Goal: Information Seeking & Learning: Find contact information

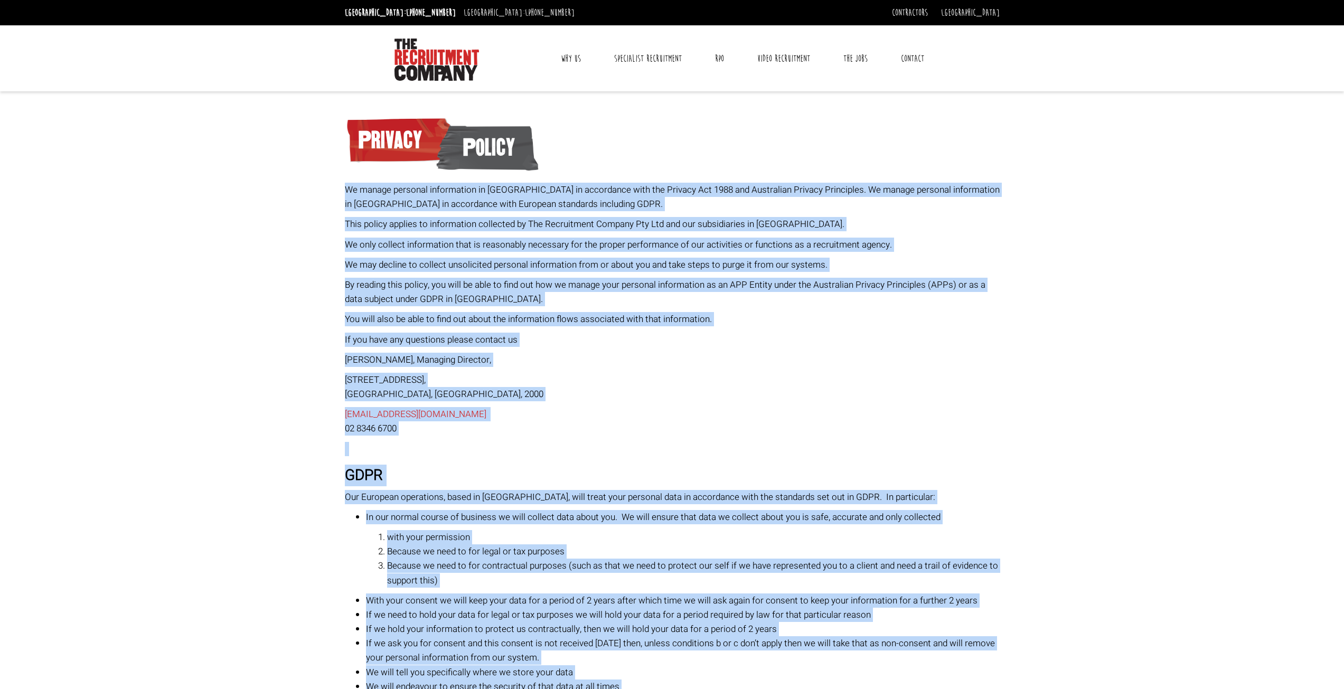
drag, startPoint x: 463, startPoint y: 598, endPoint x: 339, endPoint y: 192, distance: 425.4
copy div "Lo ipsumd sitametc adipiscinge se Doeiusmod te incididunt utla etd Magnaal Eni …"
click at [502, 302] on p "By reading this policy, you will be able to find out how we manage your persona…" at bounding box center [672, 292] width 655 height 29
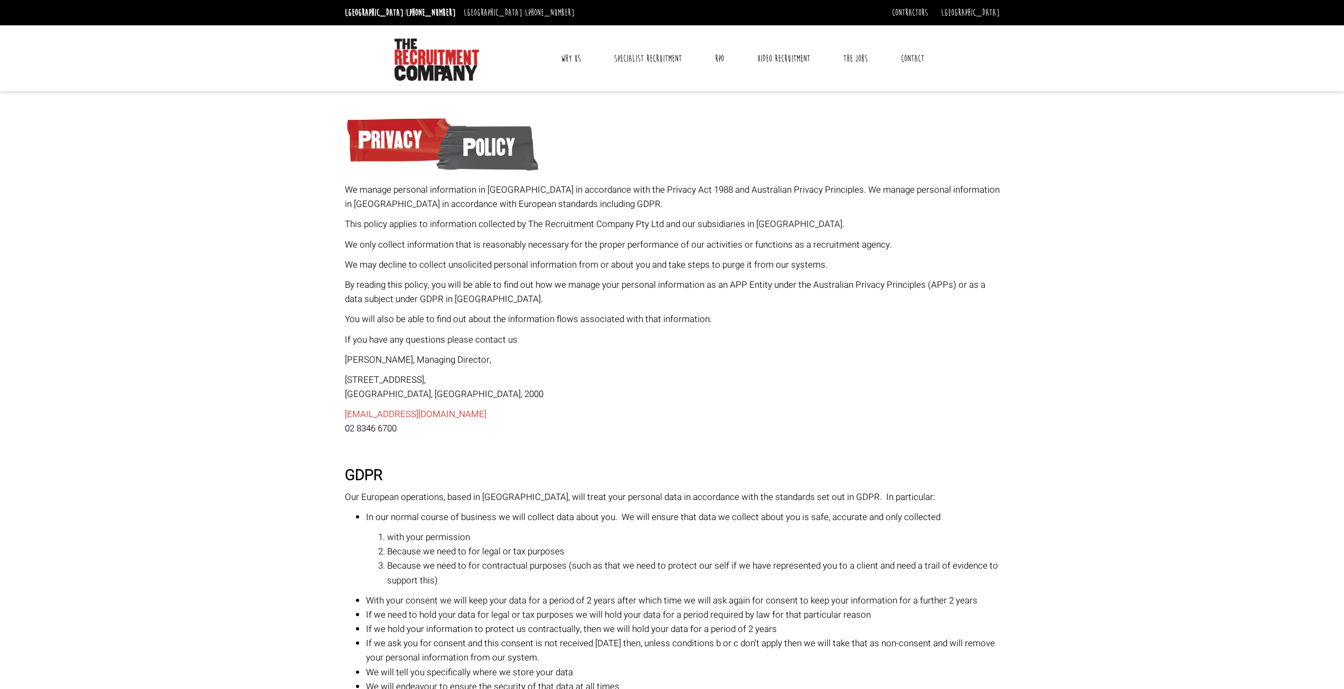
drag, startPoint x: 371, startPoint y: 226, endPoint x: 529, endPoint y: 427, distance: 255.8
click at [529, 425] on p "[EMAIL_ADDRESS][DOMAIN_NAME] 02 8346 6700" at bounding box center [672, 421] width 655 height 29
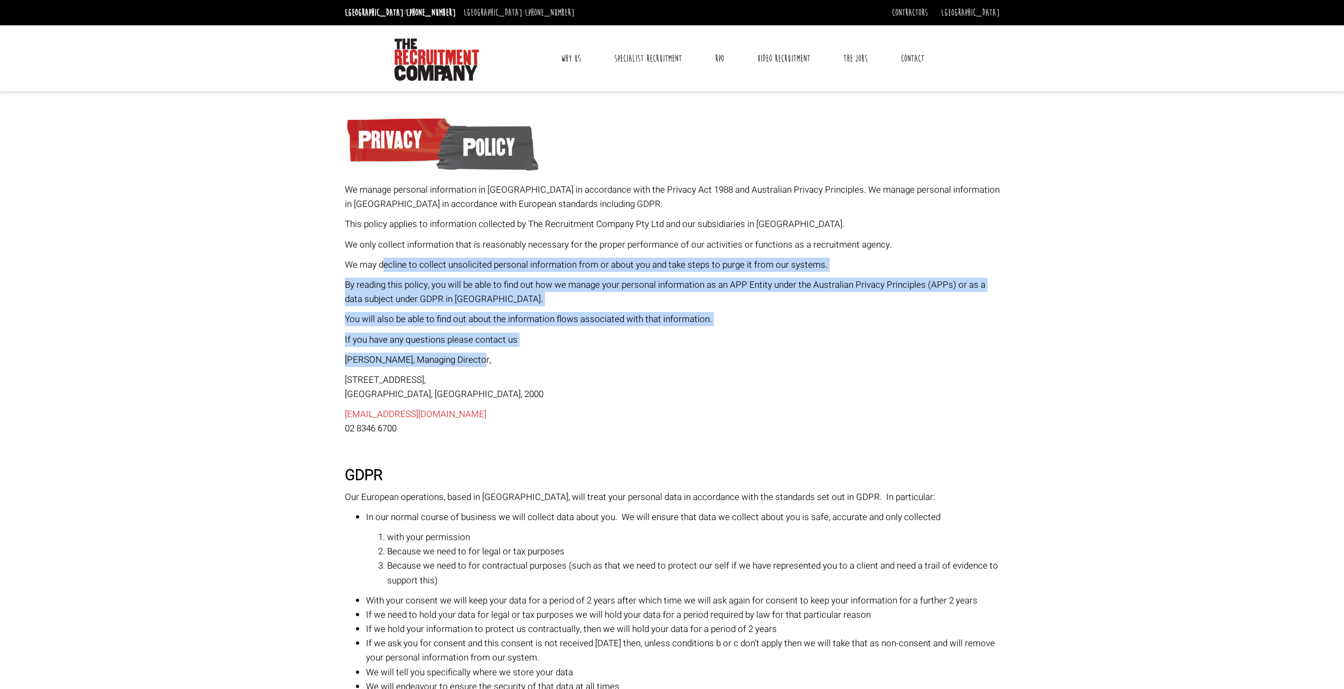
drag, startPoint x: 381, startPoint y: 257, endPoint x: 550, endPoint y: 364, distance: 200.2
click at [550, 364] on p "[PERSON_NAME], Managing Director," at bounding box center [672, 360] width 655 height 14
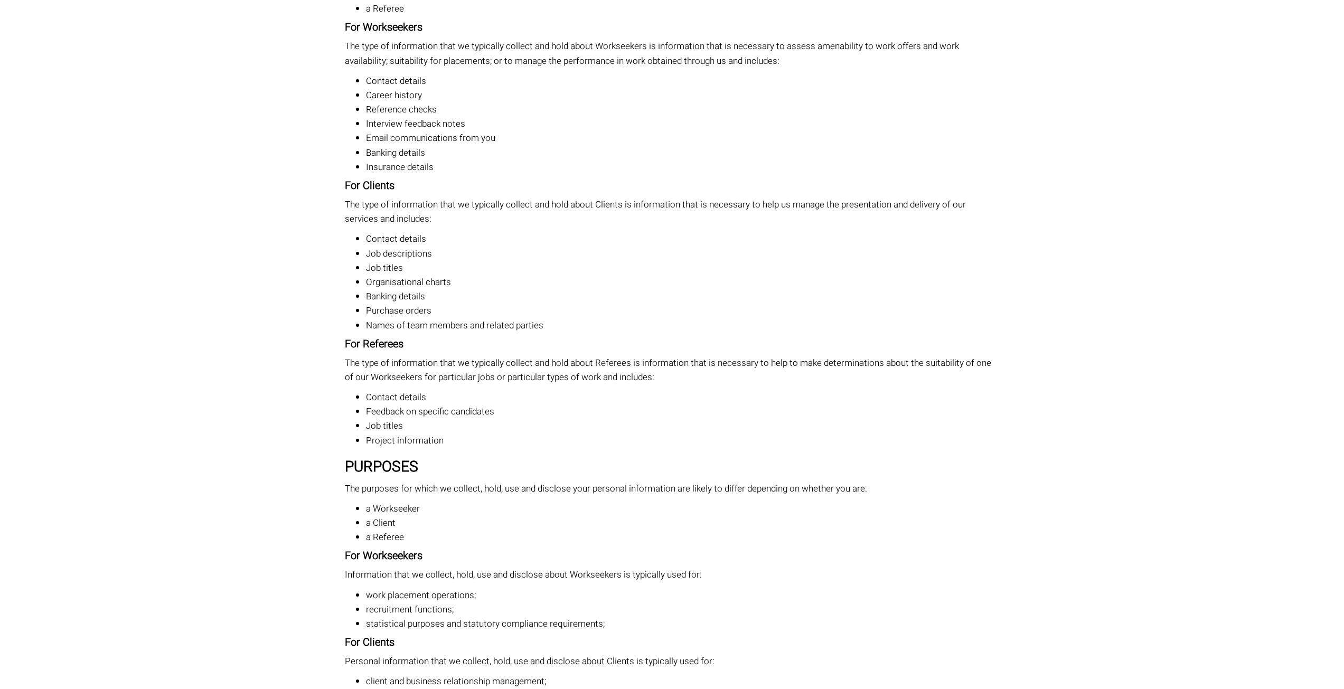
scroll to position [1320, 0]
